Goal: Task Accomplishment & Management: Manage account settings

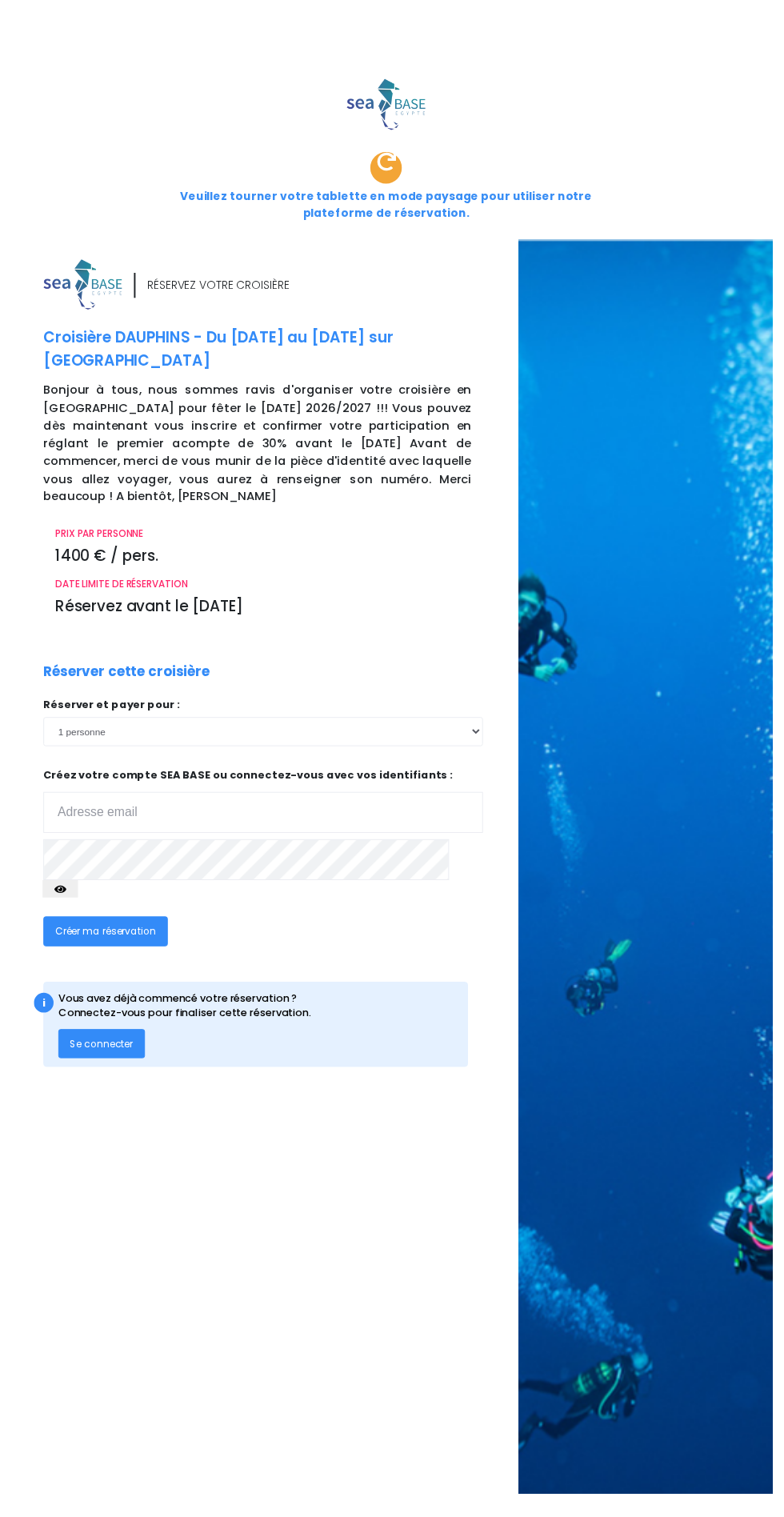
click at [86, 263] on img at bounding box center [84, 289] width 80 height 52
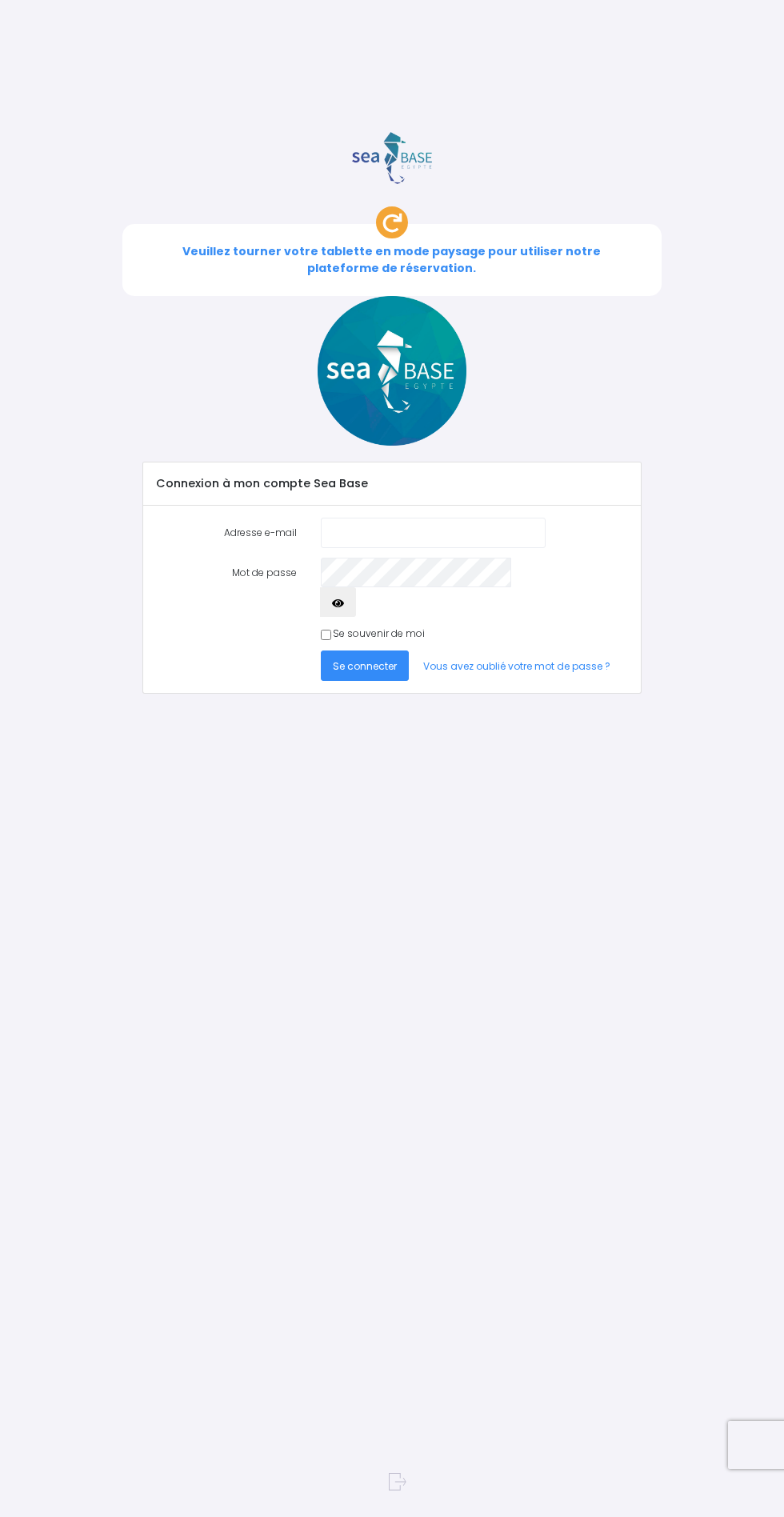
click at [384, 518] on input "Adresse e-mail" at bounding box center [433, 532] width 225 height 30
type input "pierre.stephane@gmail.com"
click at [372, 650] on button "Se connecter" at bounding box center [365, 664] width 88 height 30
